Goal: Task Accomplishment & Management: Complete application form

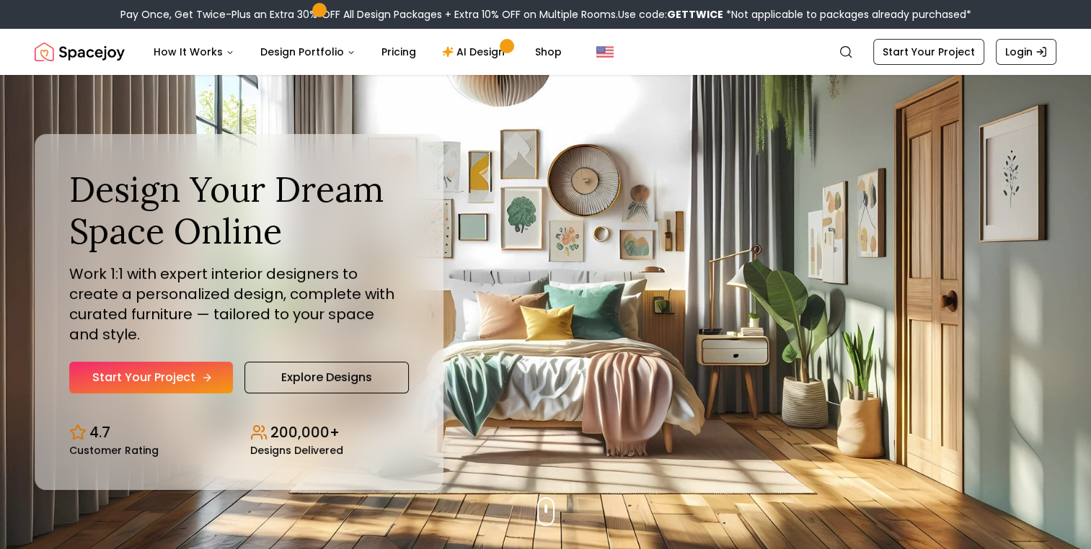
click at [162, 371] on link "Start Your Project" at bounding box center [151, 378] width 164 height 32
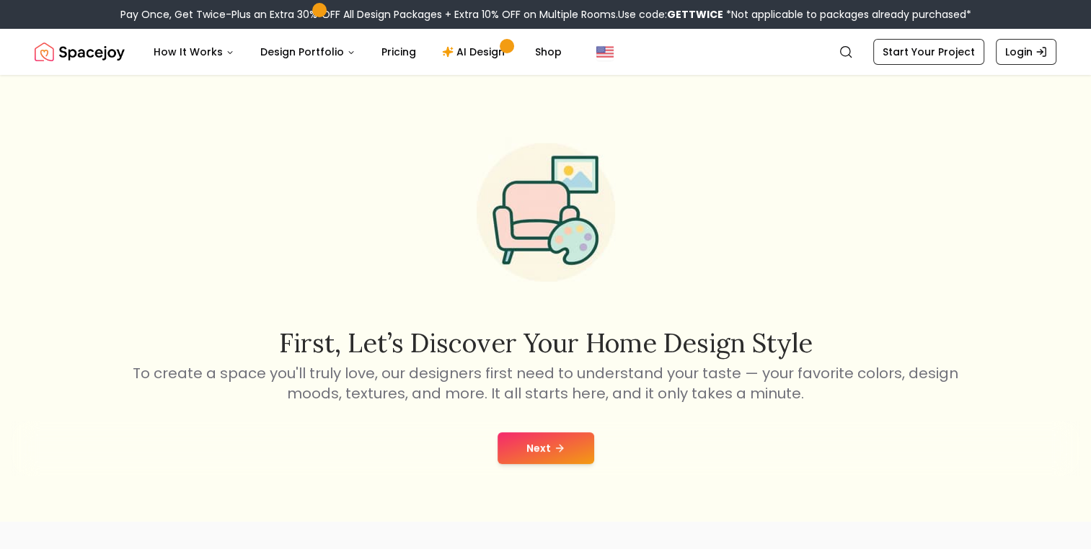
click at [543, 451] on button "Next" at bounding box center [545, 449] width 97 height 32
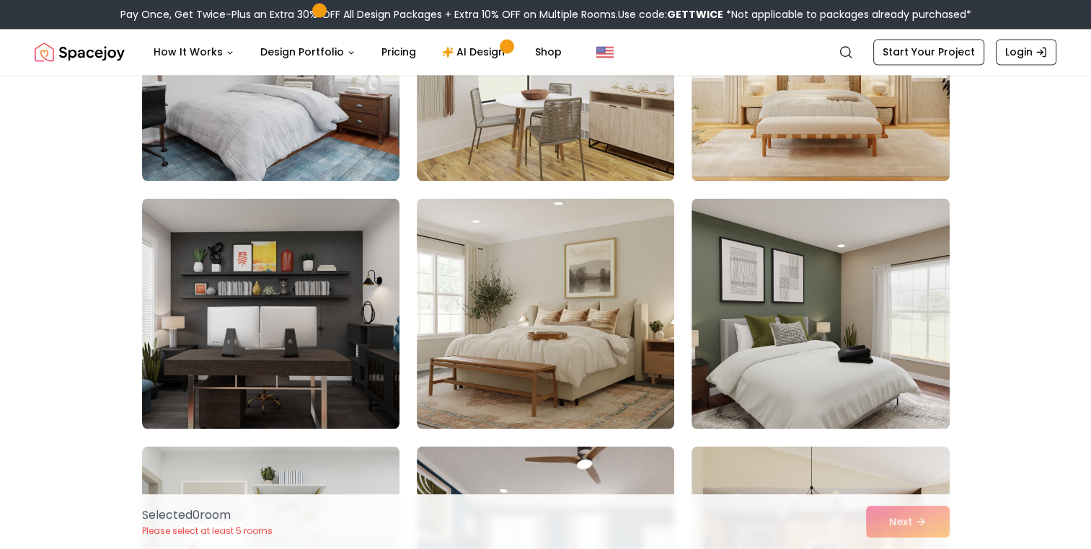
scroll to position [2523, 0]
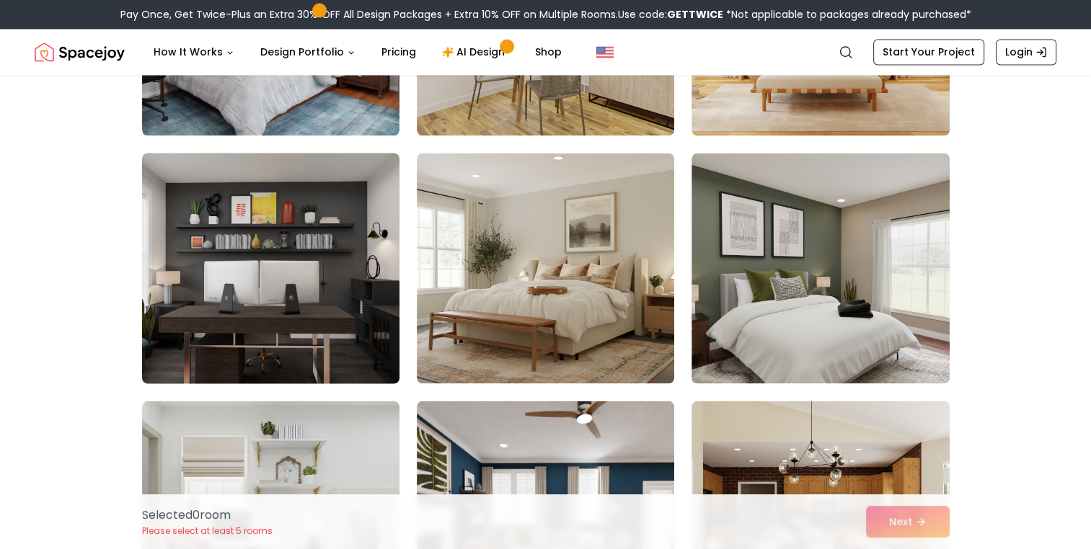
click at [262, 298] on img at bounding box center [271, 268] width 270 height 242
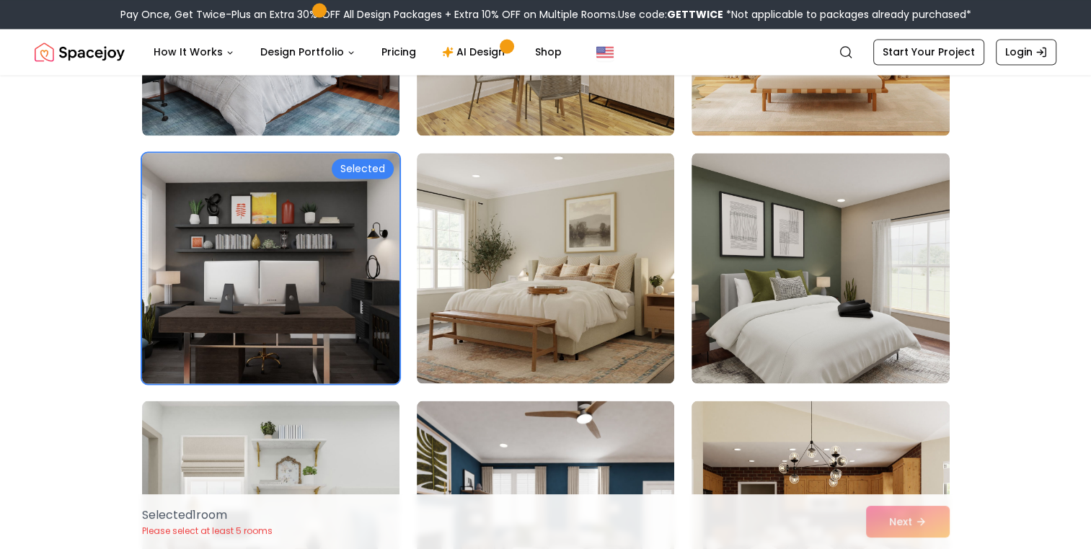
click at [376, 169] on div "Selected" at bounding box center [363, 169] width 62 height 20
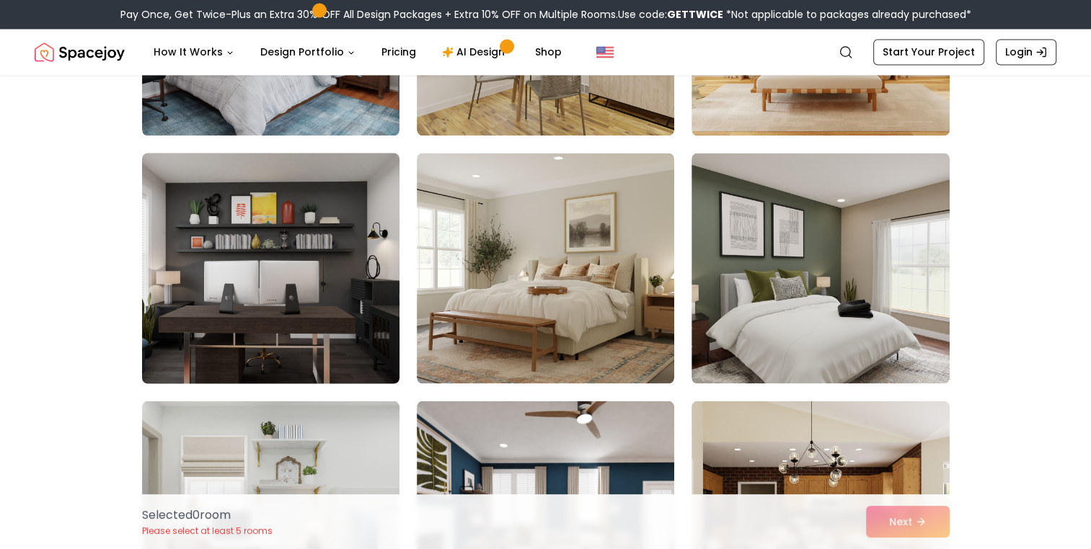
click at [278, 319] on img at bounding box center [271, 268] width 270 height 242
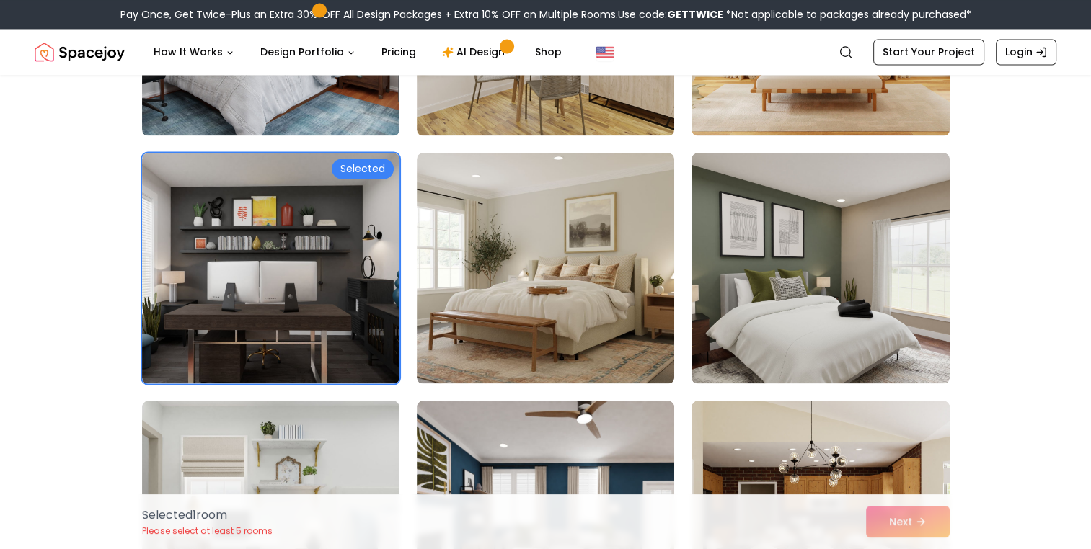
scroll to position [2042, 0]
